Goal: Find specific page/section: Find specific page/section

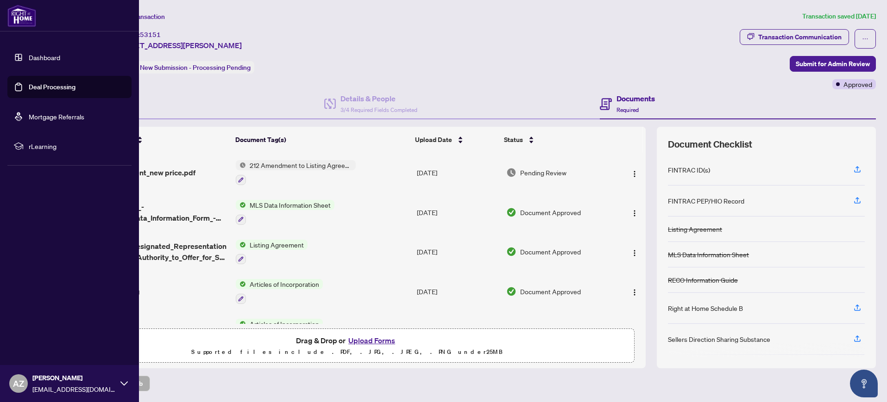
click at [38, 58] on link "Dashboard" at bounding box center [44, 57] width 31 height 8
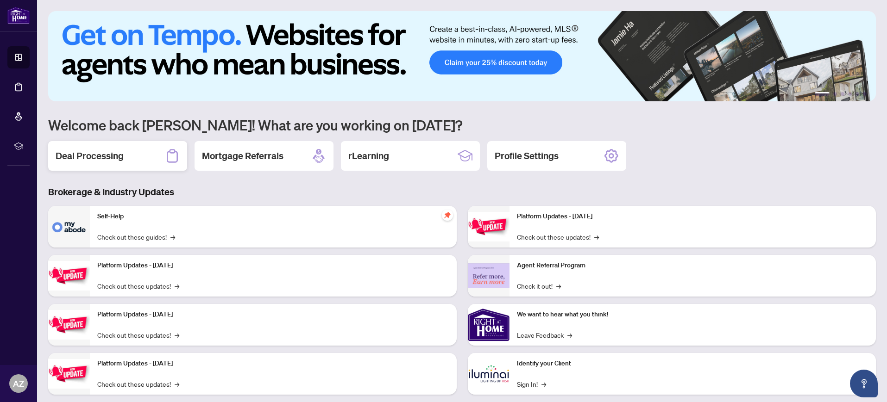
click at [105, 157] on h2 "Deal Processing" at bounding box center [90, 156] width 68 height 13
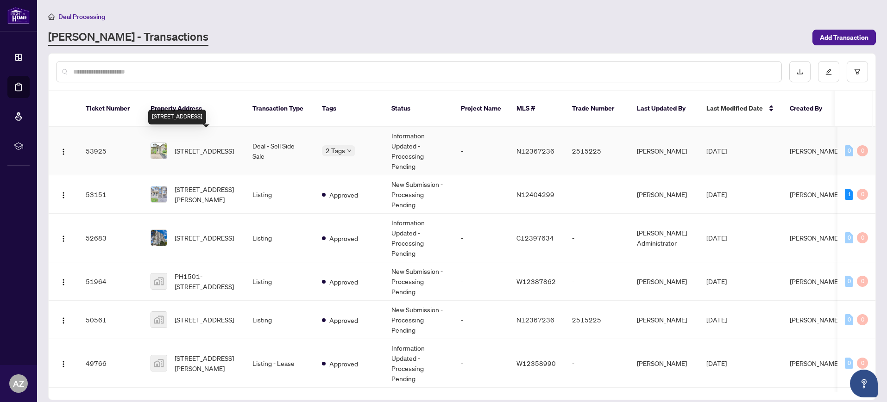
click at [195, 146] on span "[STREET_ADDRESS]" at bounding box center [204, 151] width 59 height 10
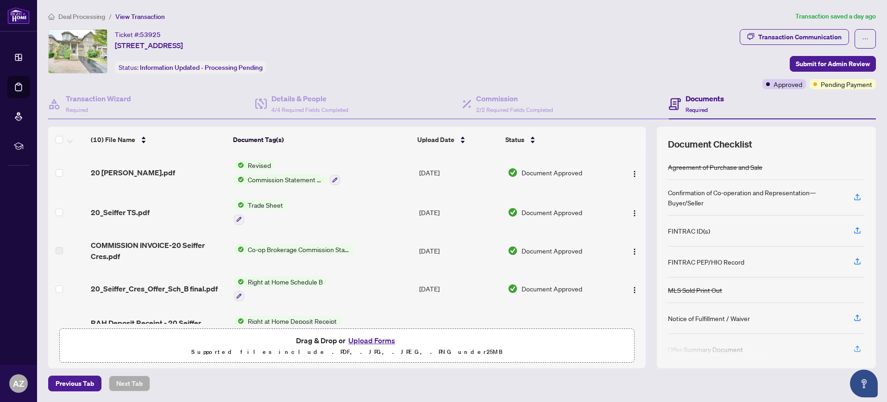
click at [404, 72] on div "Ticket #: 53925 [STREET_ADDRESS] Status: Information Updated - Processing Pendi…" at bounding box center [392, 51] width 688 height 44
